Goal: Information Seeking & Learning: Learn about a topic

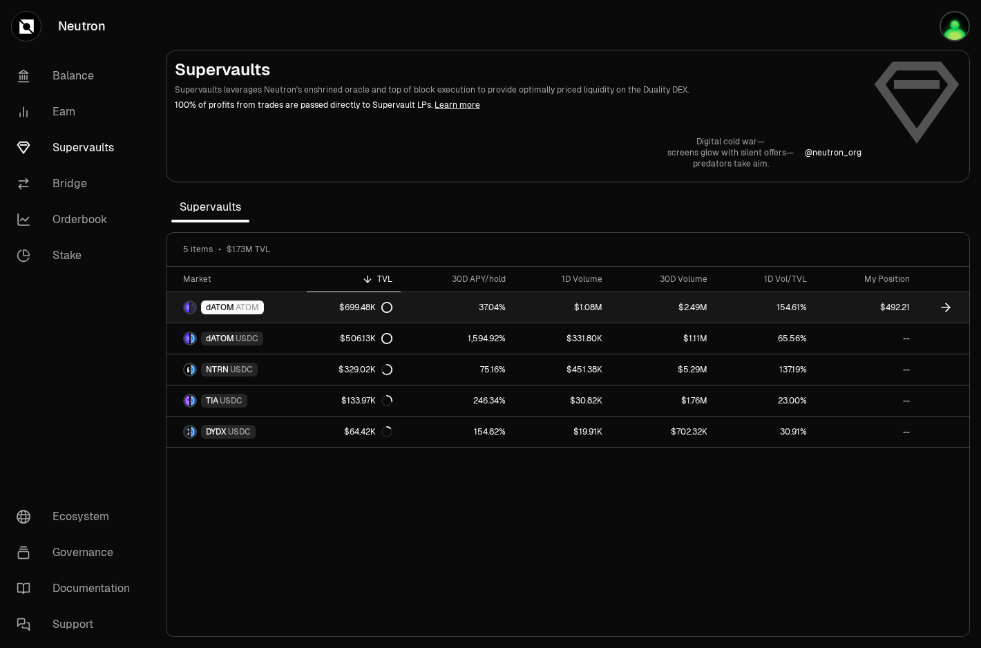
click at [365, 303] on div "$699.48K" at bounding box center [365, 307] width 53 height 11
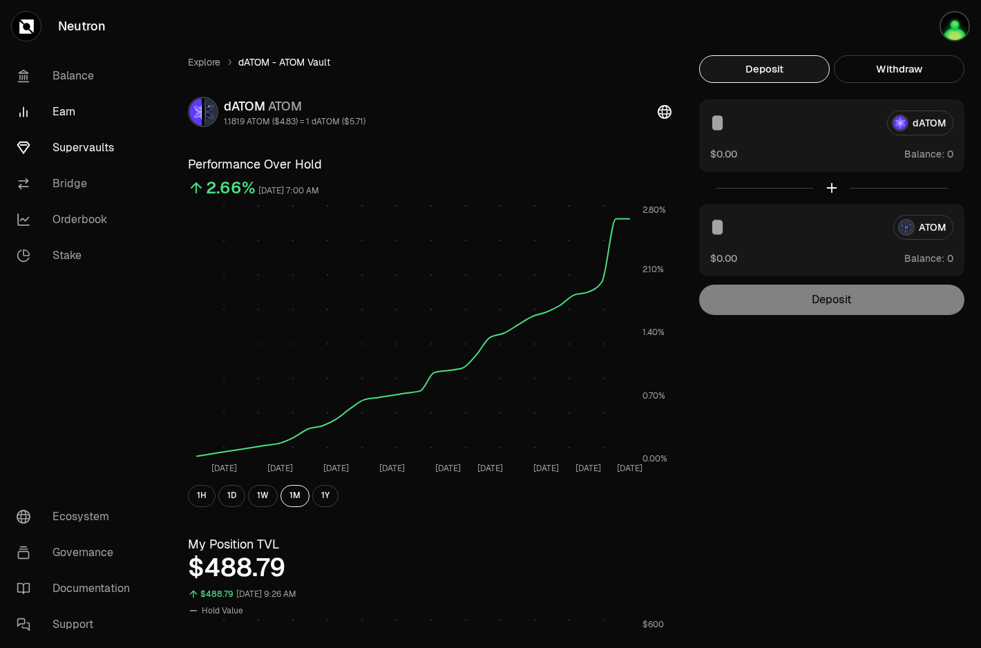
click at [68, 104] on link "Earn" at bounding box center [78, 112] width 144 height 36
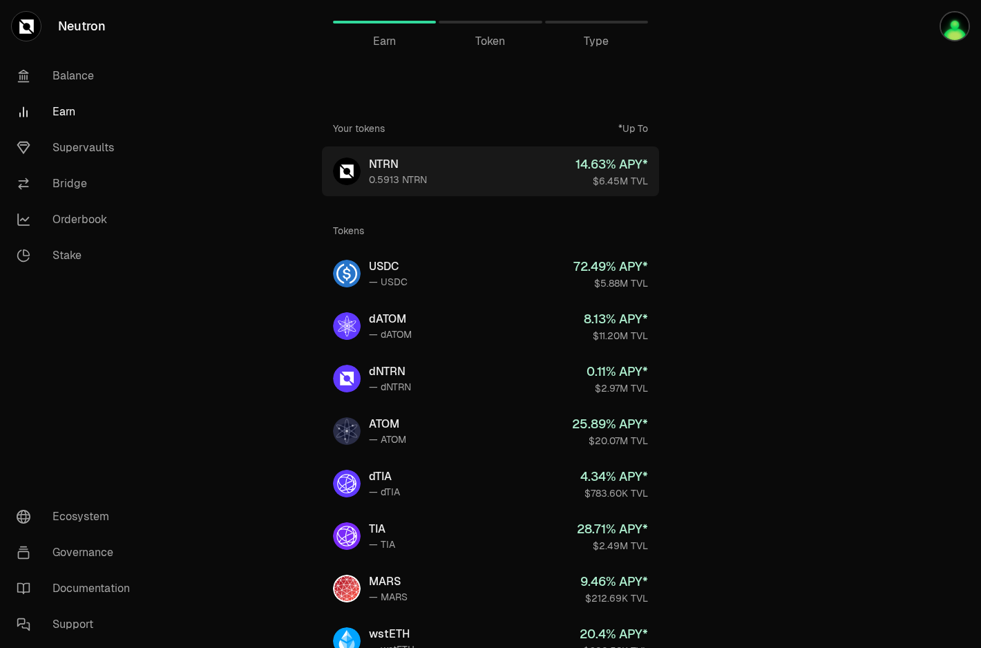
click at [547, 186] on link "NTRN 0.5913 NTRN 14.63 % APY* $6.45M TVL" at bounding box center [490, 171] width 337 height 50
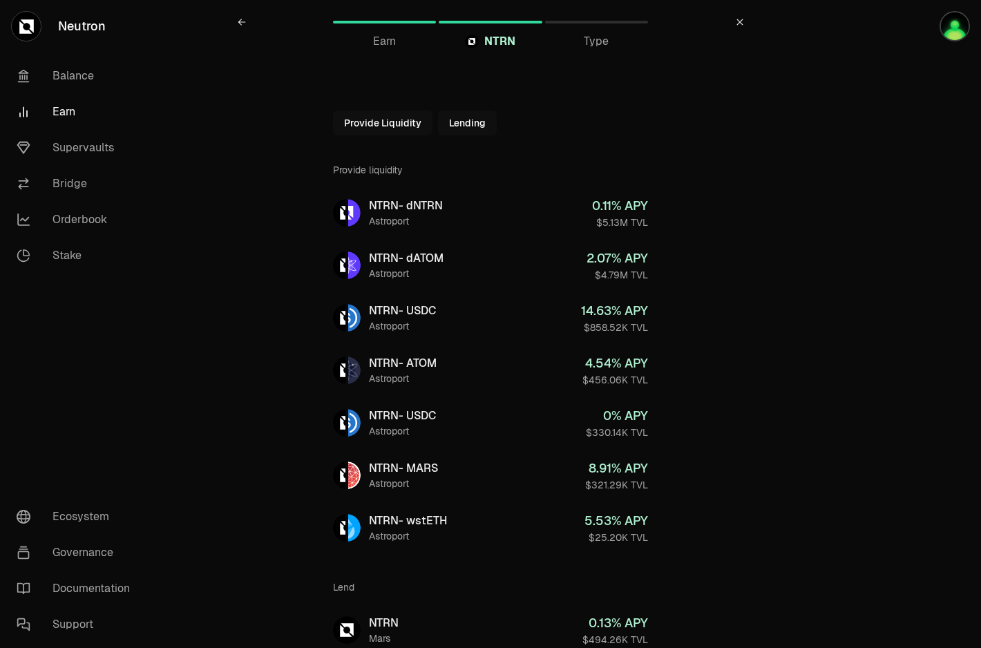
click at [60, 117] on link "Earn" at bounding box center [78, 112] width 144 height 36
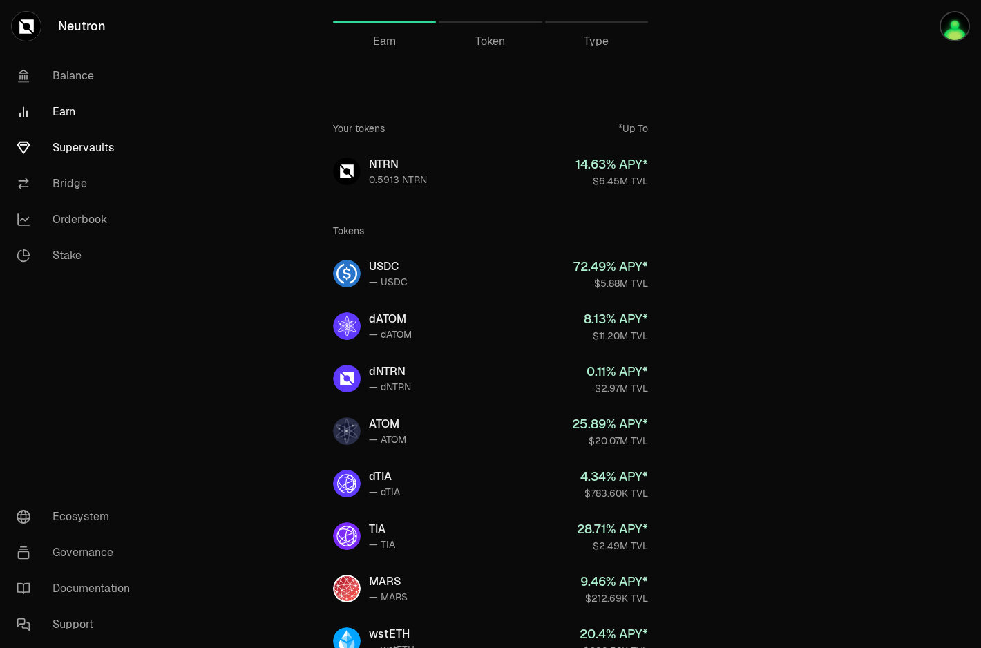
click at [82, 138] on link "Supervaults" at bounding box center [78, 148] width 144 height 36
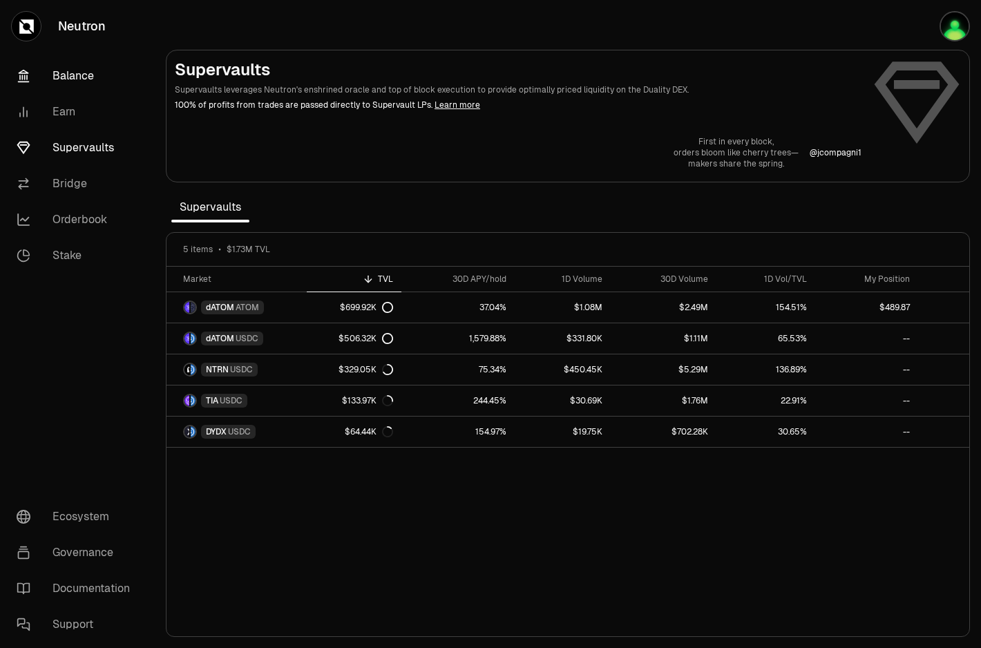
click at [86, 75] on link "Balance" at bounding box center [78, 76] width 144 height 36
